Goal: Navigation & Orientation: Find specific page/section

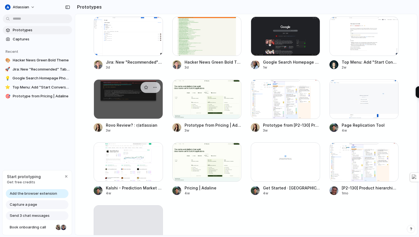
scroll to position [95, 0]
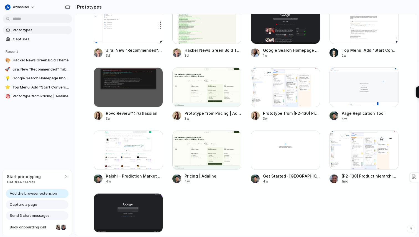
click at [357, 158] on div at bounding box center [363, 150] width 69 height 39
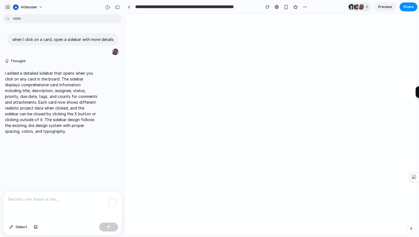
click at [9, 6] on div "button" at bounding box center [7, 7] width 5 height 5
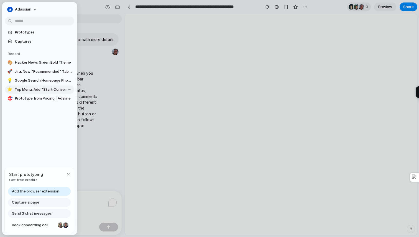
click at [31, 88] on span "Top Menu: Add "Start Conversation" Button" at bounding box center [43, 90] width 57 height 6
type input "**********"
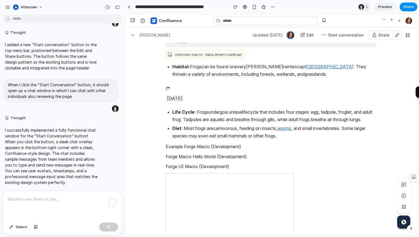
scroll to position [108, 0]
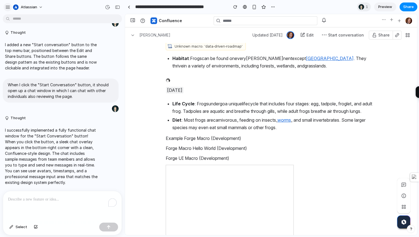
click at [9, 8] on div "button" at bounding box center [7, 7] width 5 height 5
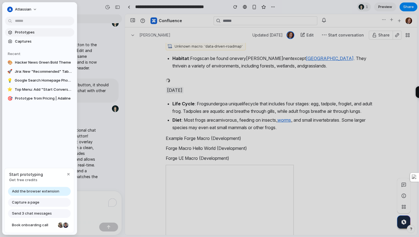
click at [40, 33] on span "Prototypes" at bounding box center [43, 33] width 57 height 6
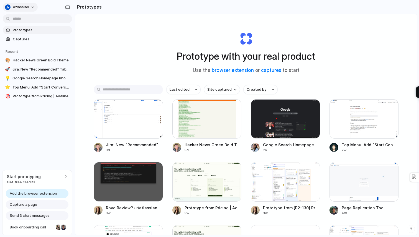
click at [30, 8] on button "atlassian" at bounding box center [20, 7] width 35 height 9
click at [57, 7] on div "Settings Invite members Change theme Sign out" at bounding box center [209, 118] width 419 height 237
click at [68, 7] on div "button" at bounding box center [67, 7] width 5 height 4
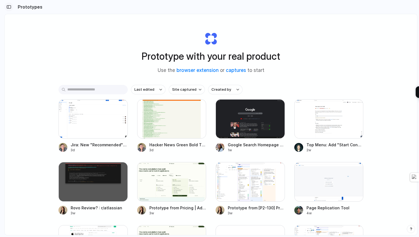
click at [8, 7] on div "button" at bounding box center [8, 7] width 5 height 4
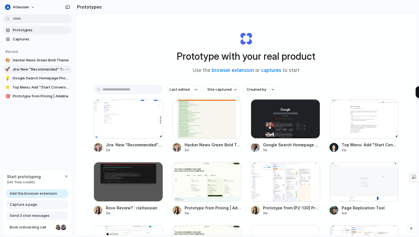
click at [33, 69] on span "Jira: New "Recommended" Tab Setup" at bounding box center [40, 70] width 57 height 6
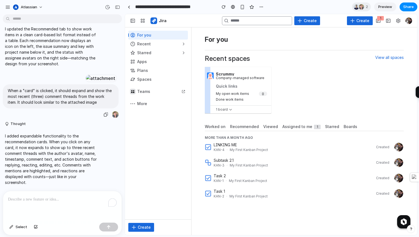
scroll to position [349, 0]
click at [383, 7] on span "Preview" at bounding box center [385, 7] width 14 height 6
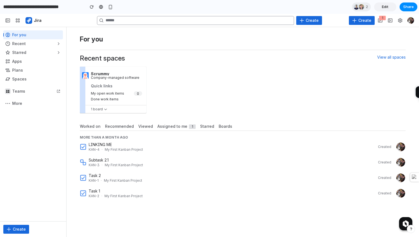
click at [381, 21] on span "button" at bounding box center [380, 20] width 4 height 4
click at [321, 62] on div "Recent spaces View all spaces Scrummy Company-managed software Quick links My o…" at bounding box center [243, 85] width 326 height 61
click at [135, 95] on div at bounding box center [138, 93] width 8 height 4
click at [125, 127] on span "Recommended" at bounding box center [119, 127] width 29 height 6
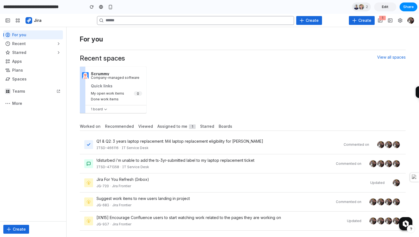
click at [100, 127] on div "Worked on" at bounding box center [90, 126] width 25 height 9
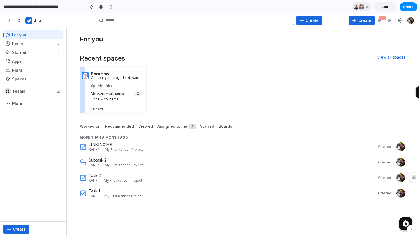
click at [113, 128] on span "Recommended" at bounding box center [119, 127] width 29 height 6
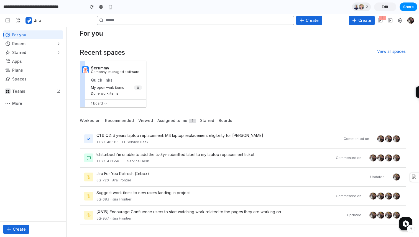
scroll to position [5, 0]
click at [10, 23] on button "button" at bounding box center [7, 20] width 9 height 9
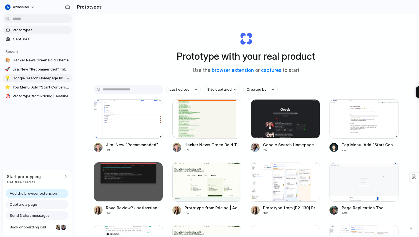
click at [39, 78] on span "Google Search Homepage Photo Gallery Design" at bounding box center [40, 79] width 57 height 6
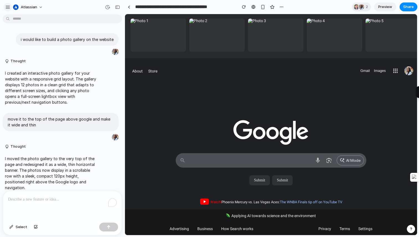
click at [8, 9] on div "button" at bounding box center [7, 7] width 5 height 5
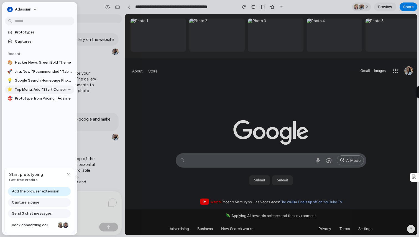
click at [30, 91] on span "Top Menu: Add "Start Conversation" Button" at bounding box center [43, 90] width 57 height 6
type input "**********"
